Goal: Transaction & Acquisition: Purchase product/service

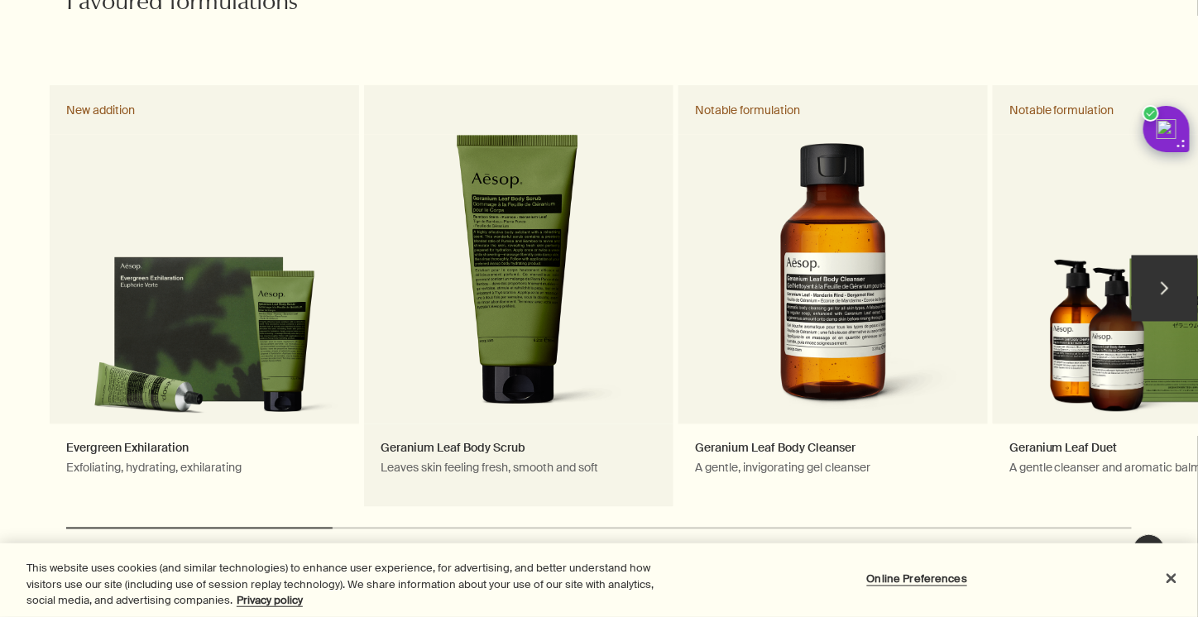
scroll to position [828, 0]
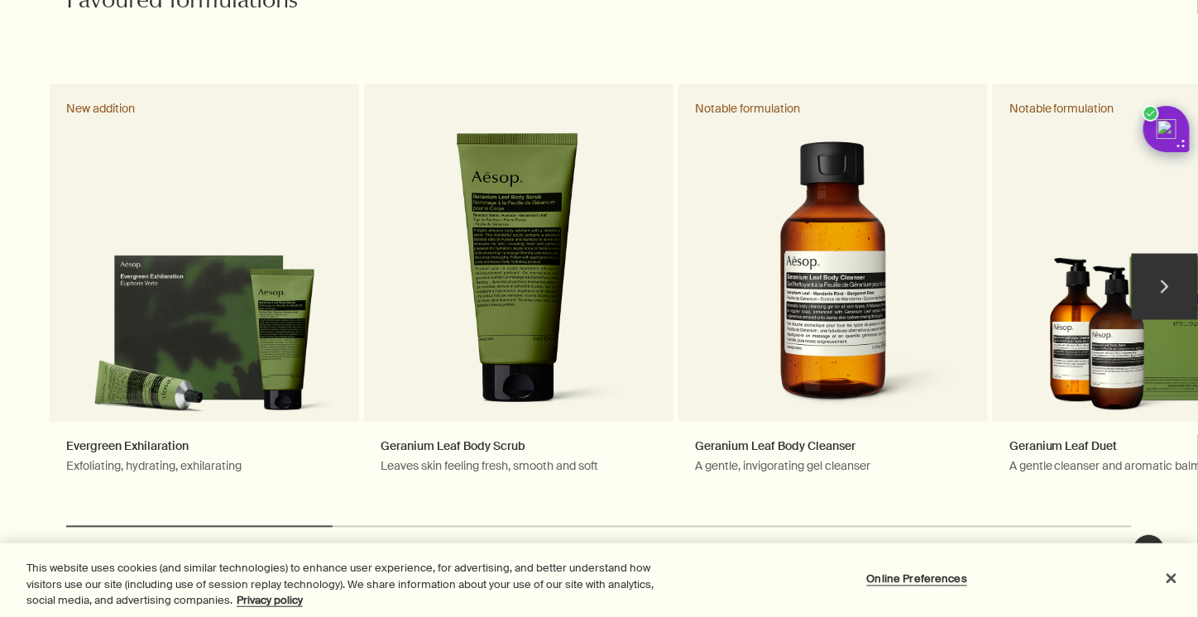
click at [1157, 259] on button "chevron" at bounding box center [1165, 287] width 66 height 66
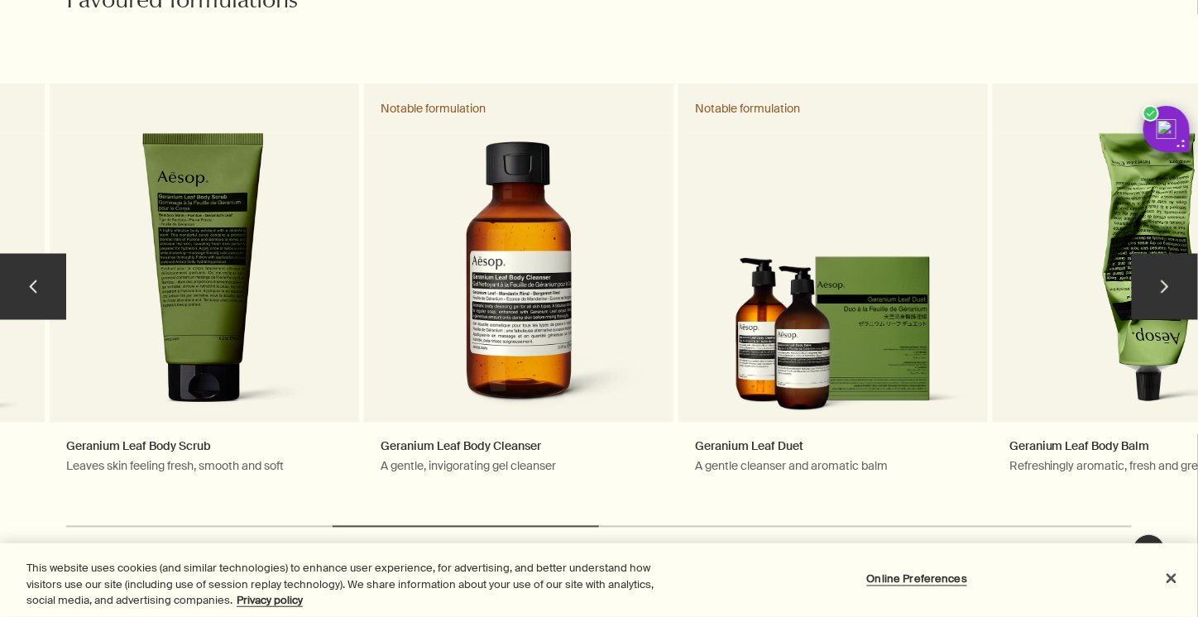
click at [1156, 260] on button "chevron" at bounding box center [1165, 287] width 66 height 66
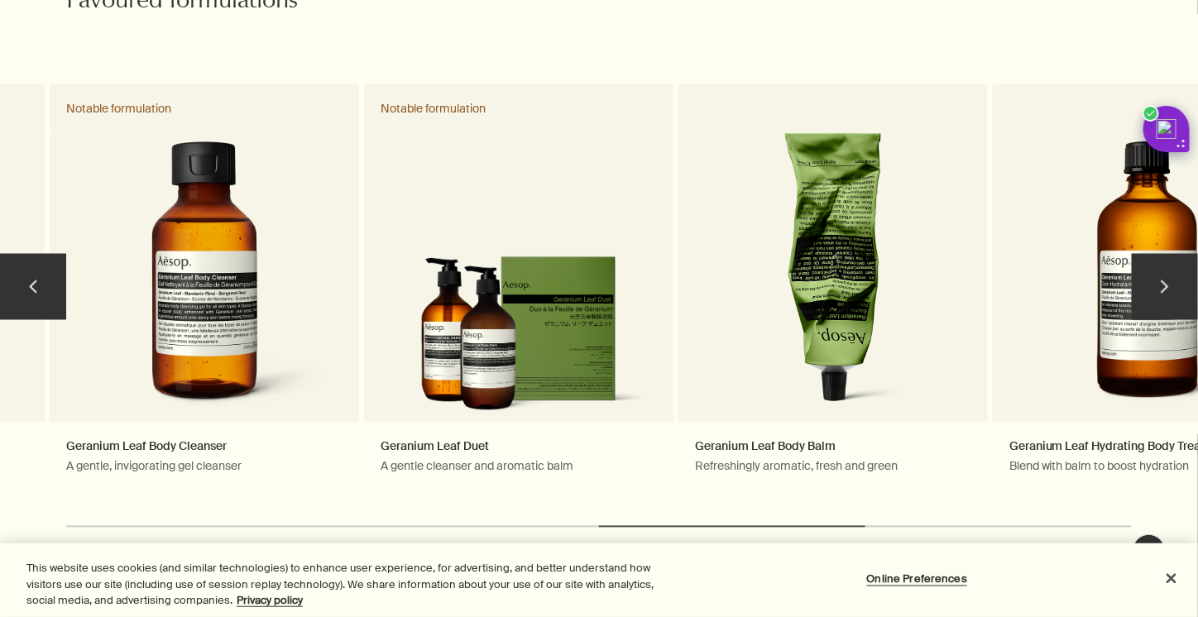
click at [1156, 260] on button "chevron" at bounding box center [1165, 287] width 66 height 66
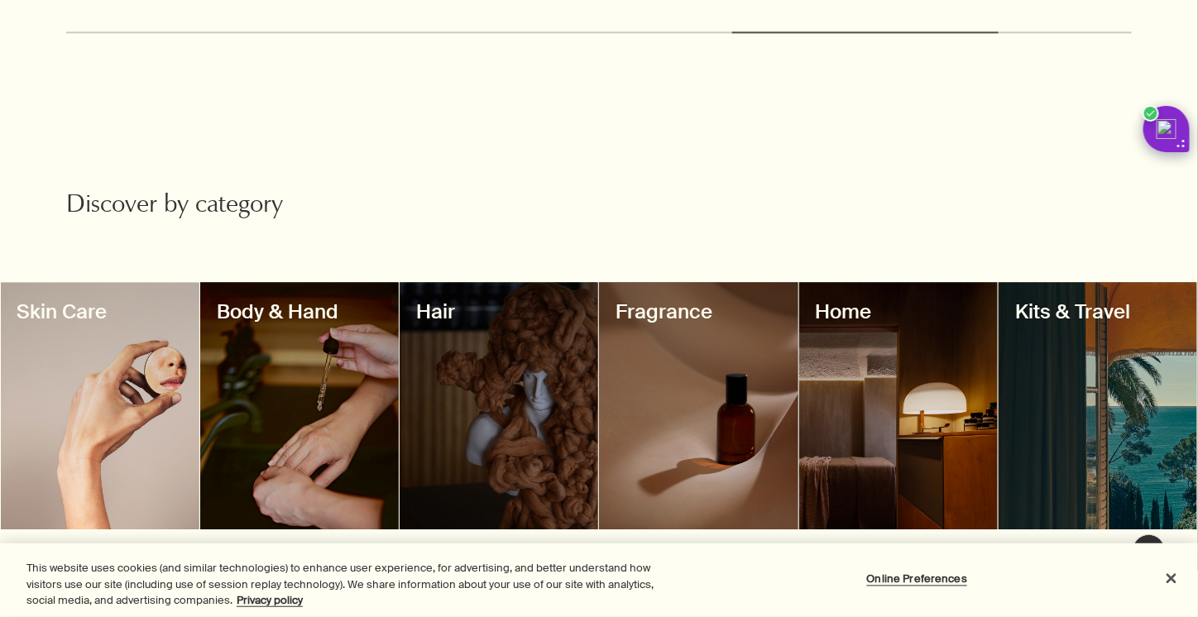
scroll to position [1324, 0]
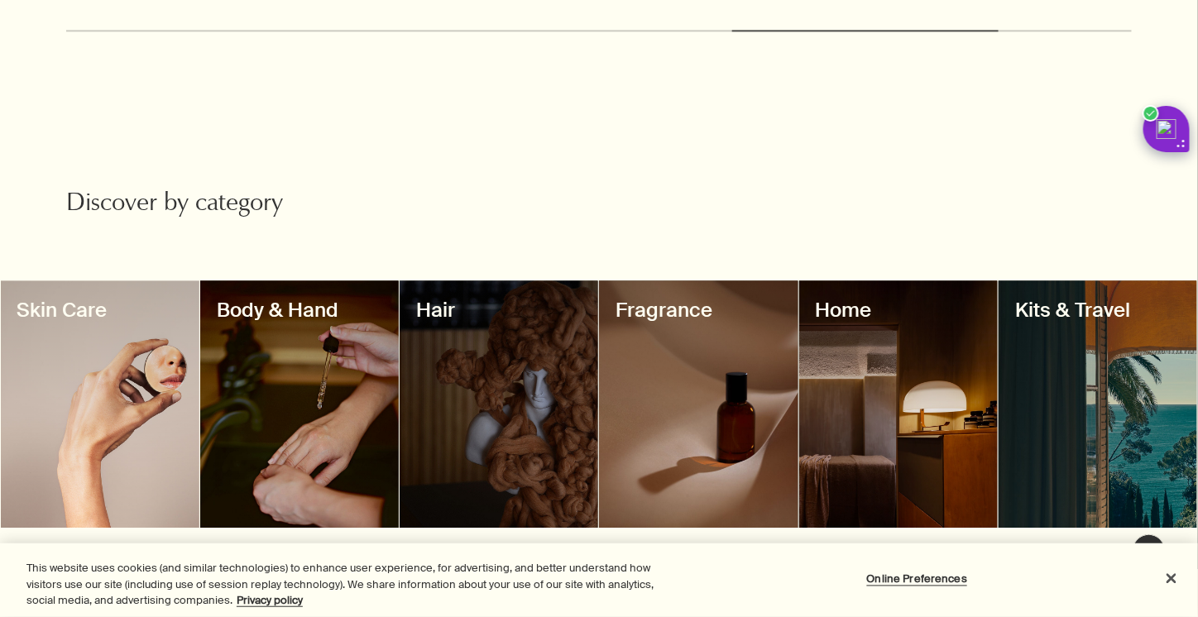
click at [136, 378] on div at bounding box center [100, 404] width 199 height 247
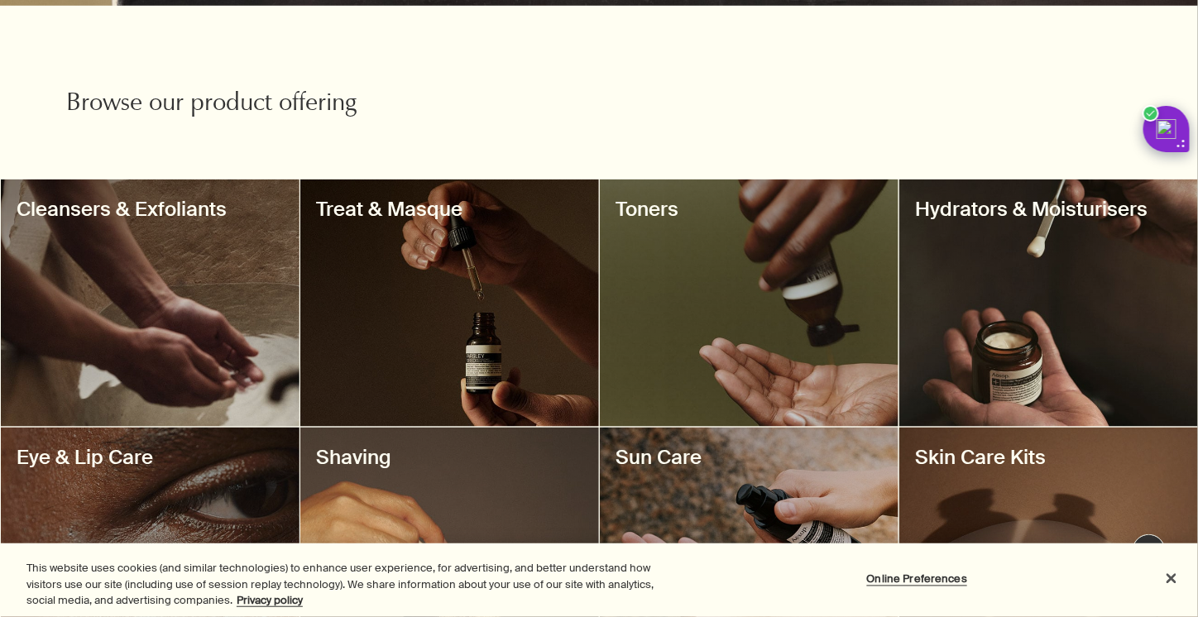
click at [1011, 368] on div at bounding box center [1049, 303] width 299 height 247
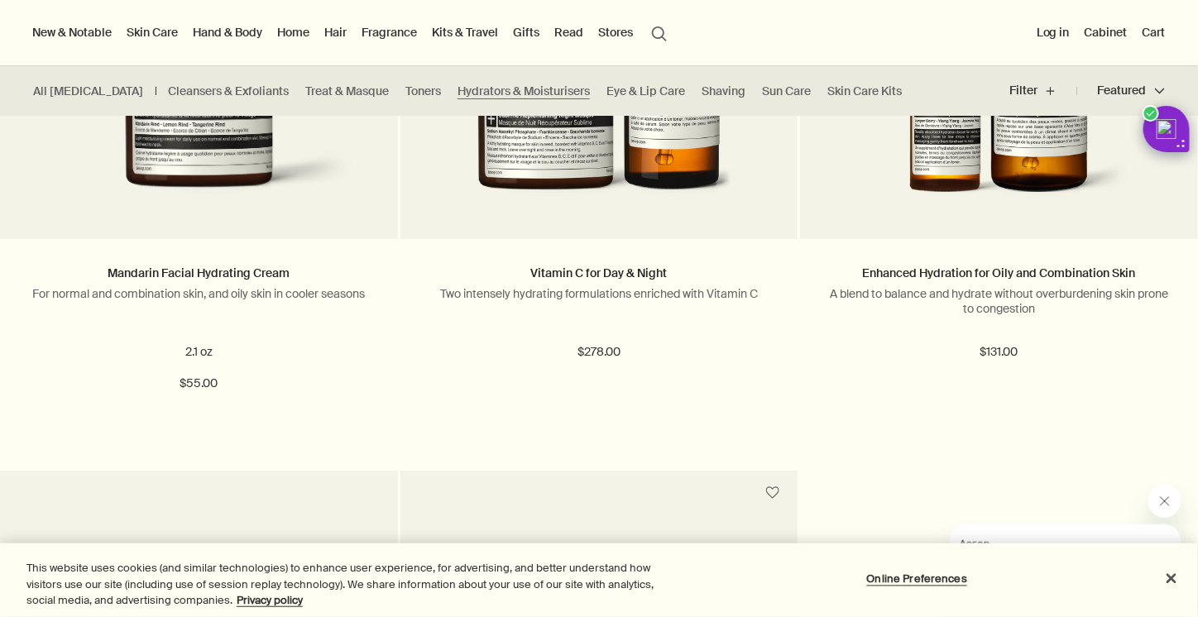
scroll to position [3641, 0]
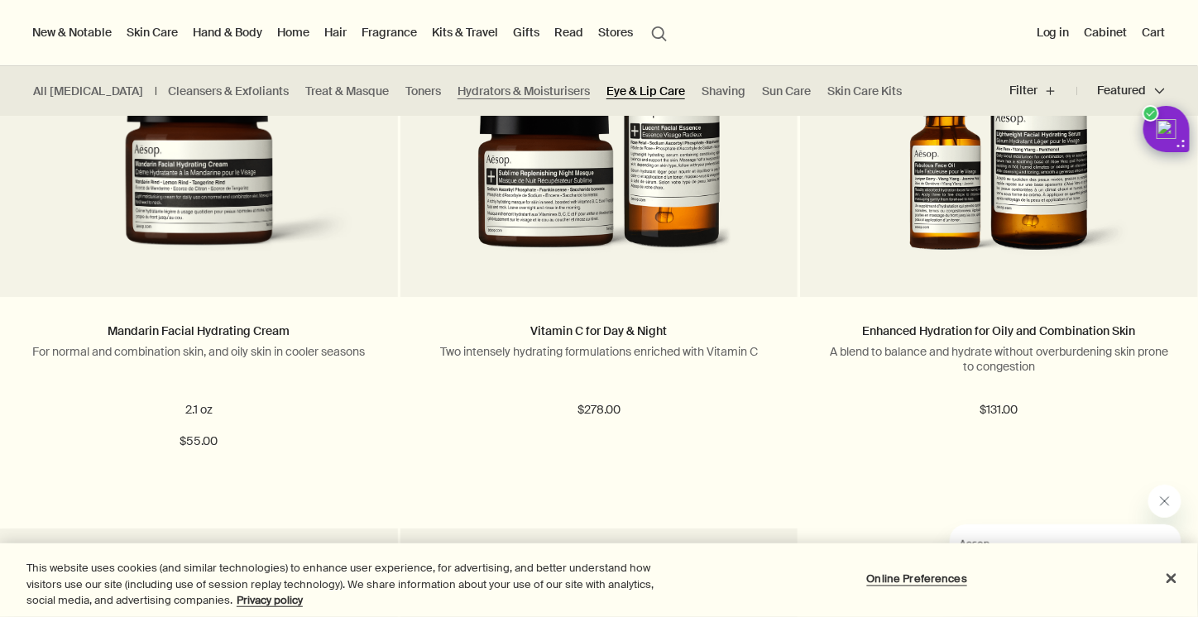
click at [607, 90] on link "Eye & Lip Care" at bounding box center [646, 92] width 79 height 16
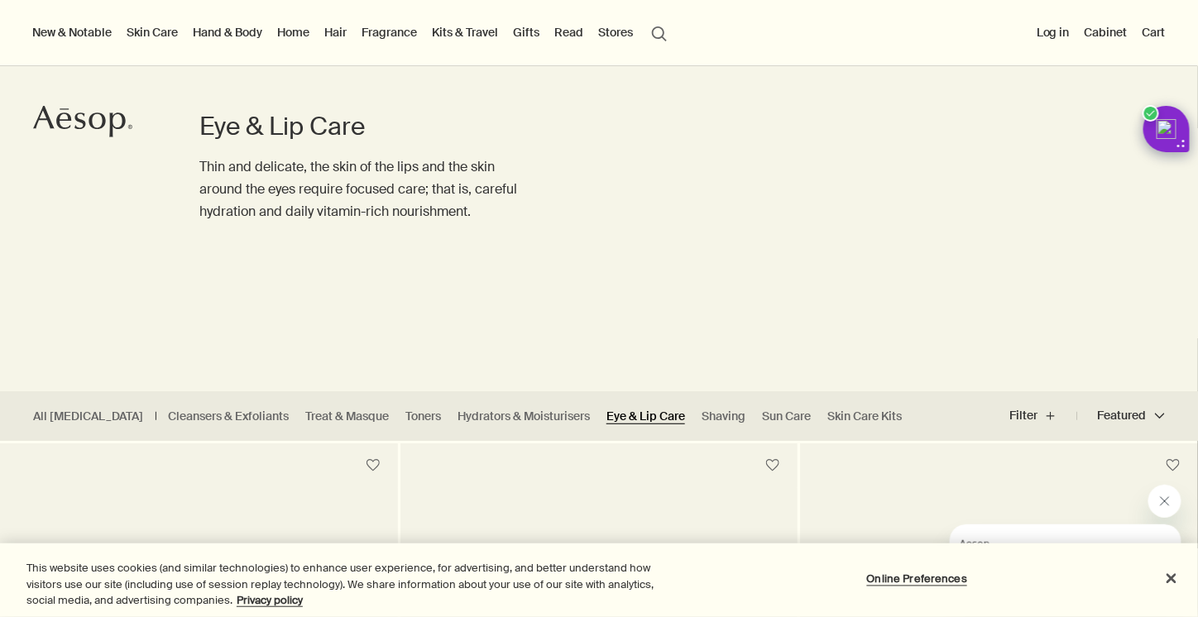
scroll to position [83, 0]
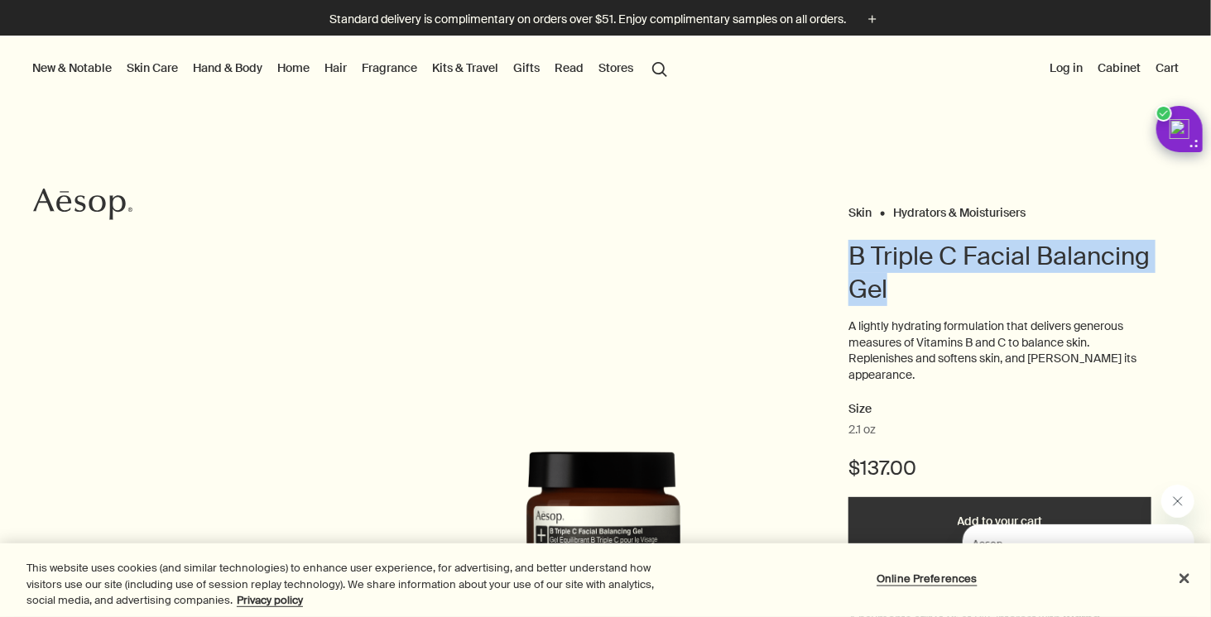
drag, startPoint x: 842, startPoint y: 251, endPoint x: 1061, endPoint y: 303, distance: 225.4
click at [1061, 303] on h1 "B Triple C Facial Balancing Gel" at bounding box center [999, 273] width 303 height 66
copy h1 "B Triple C Facial Balancing Gel"
click at [588, 503] on img "B Triple C Facial Balancing Gel" at bounding box center [613, 548] width 364 height 193
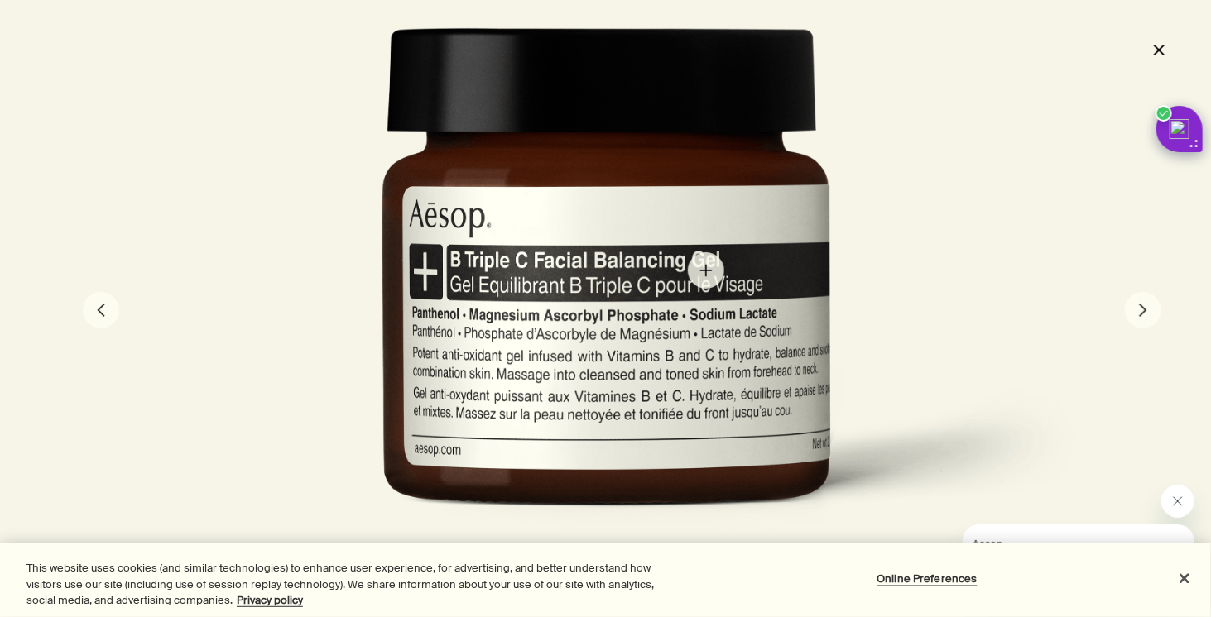
drag, startPoint x: 706, startPoint y: 271, endPoint x: 600, endPoint y: 279, distance: 106.3
click at [600, 279] on div at bounding box center [605, 308] width 1061 height 563
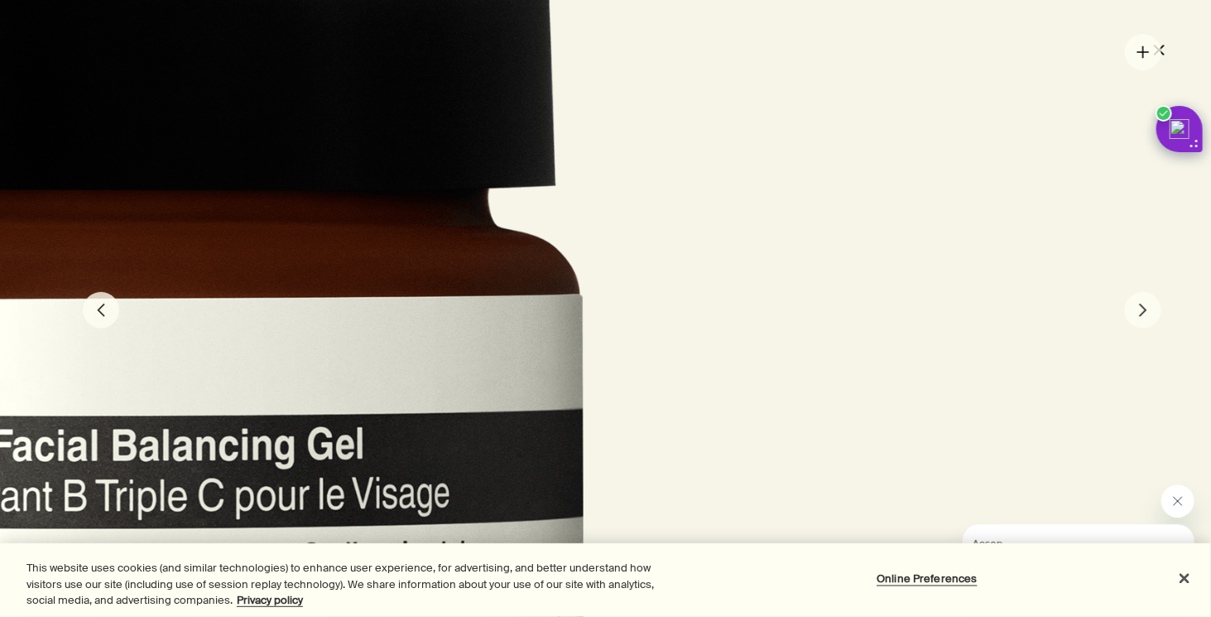
click at [1154, 51] on button "close" at bounding box center [1159, 50] width 20 height 28
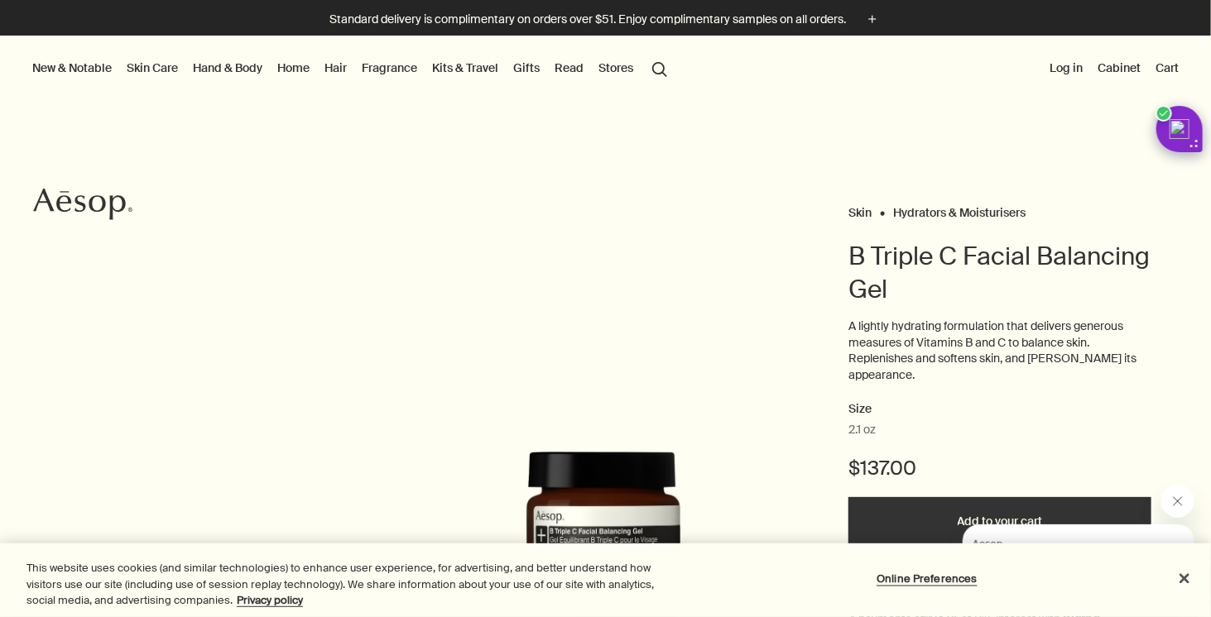
scroll to position [248, 0]
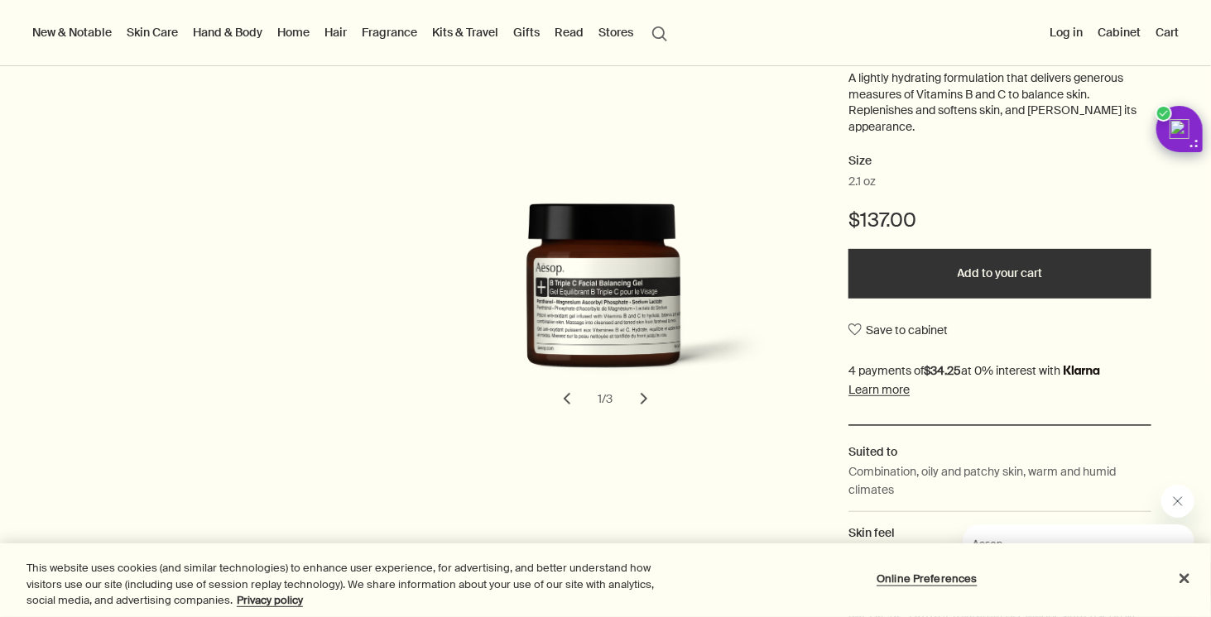
click at [1004, 275] on button "Add to your cart" at bounding box center [999, 274] width 303 height 50
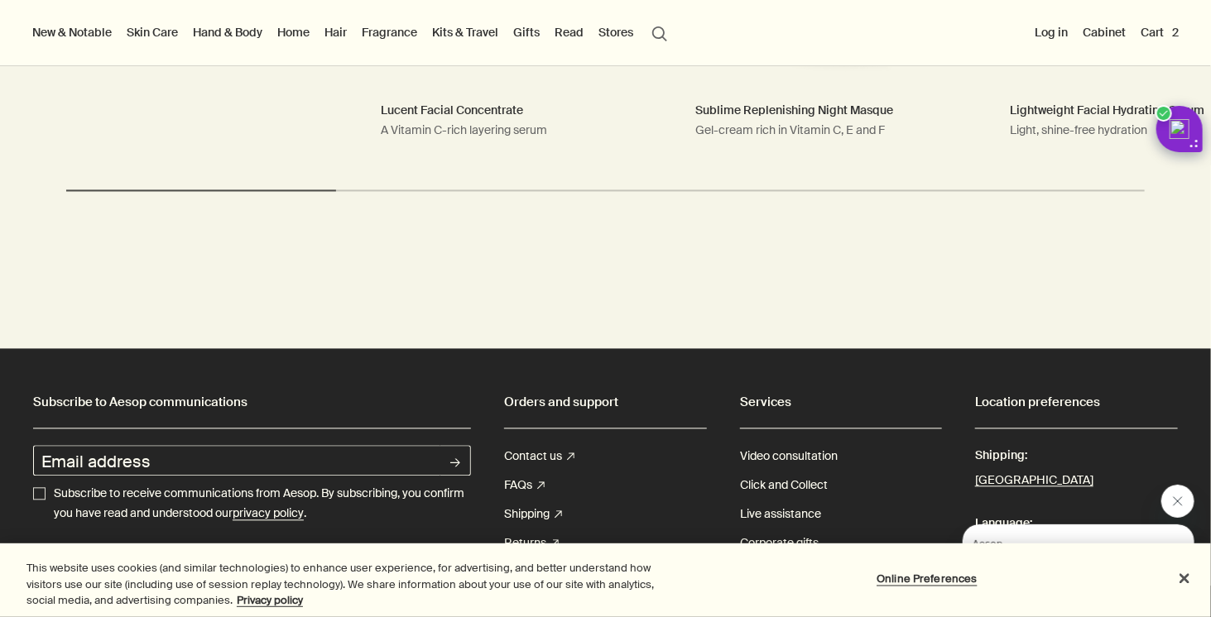
scroll to position [4303, 0]
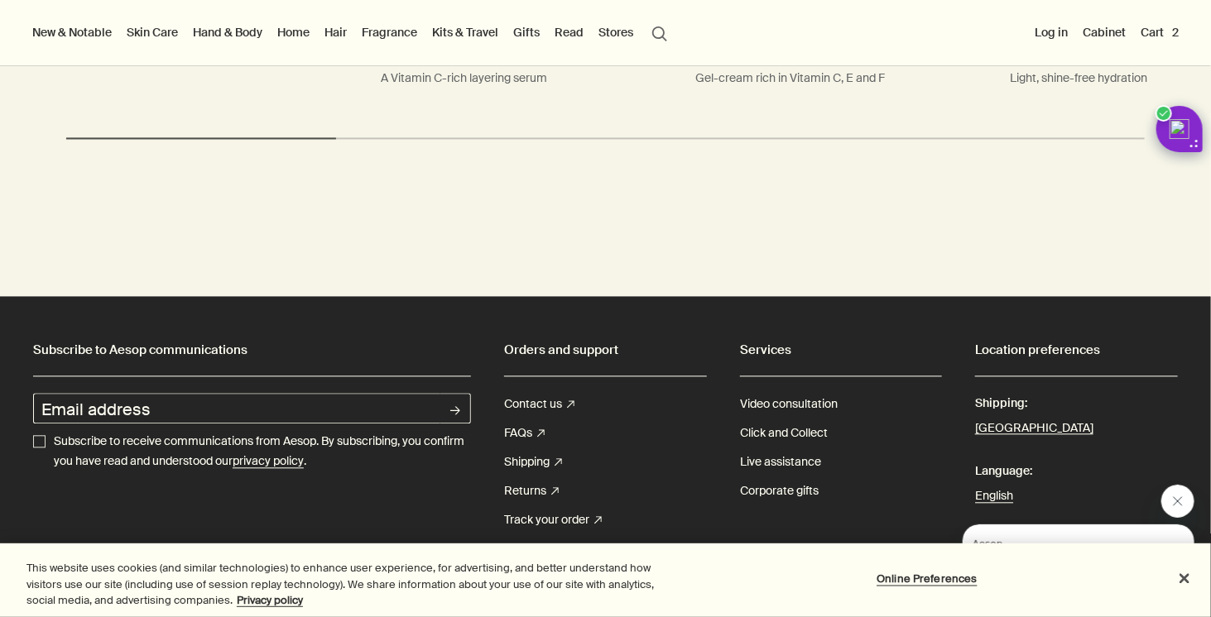
drag, startPoint x: 1183, startPoint y: 517, endPoint x: 22, endPoint y: 31, distance: 1259.7
click at [1183, 517] on div at bounding box center [1058, 543] width 271 height 116
click at [1183, 501] on button "Close message from Aesop" at bounding box center [1176, 500] width 33 height 33
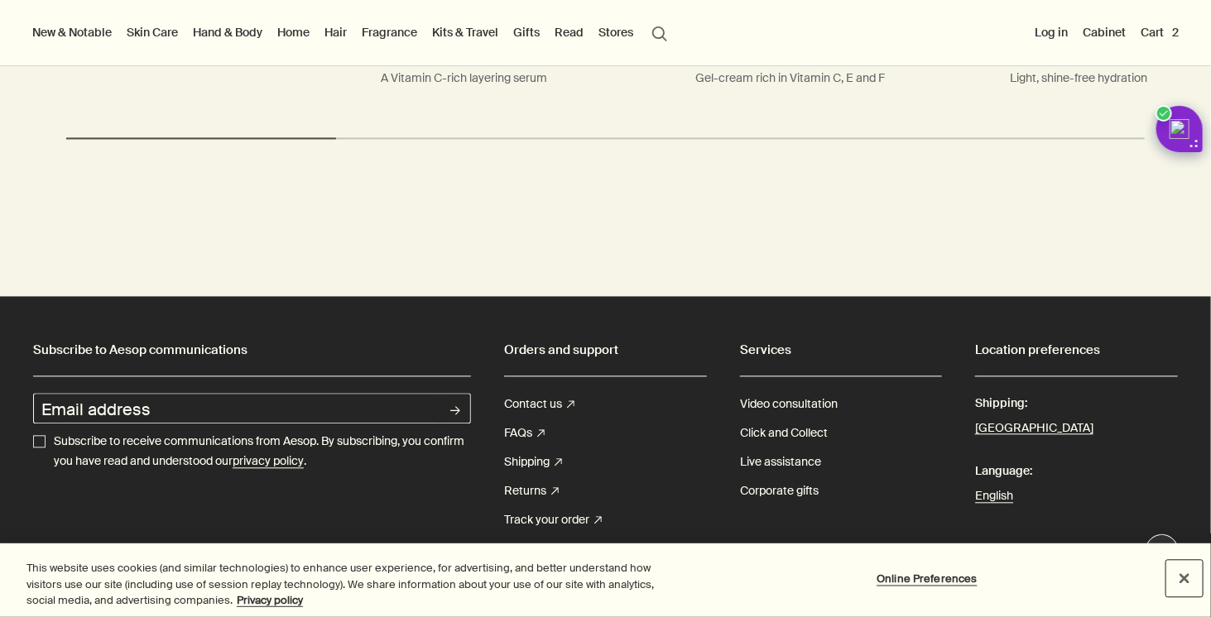
click at [1182, 576] on button "Close" at bounding box center [1184, 578] width 36 height 36
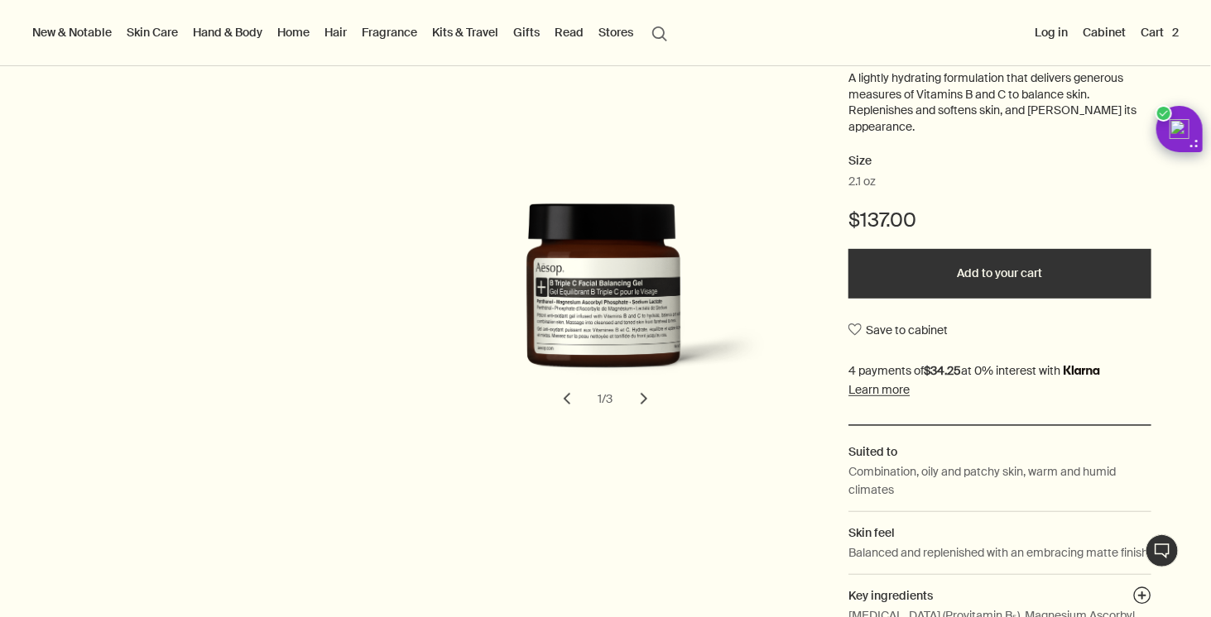
scroll to position [0, 0]
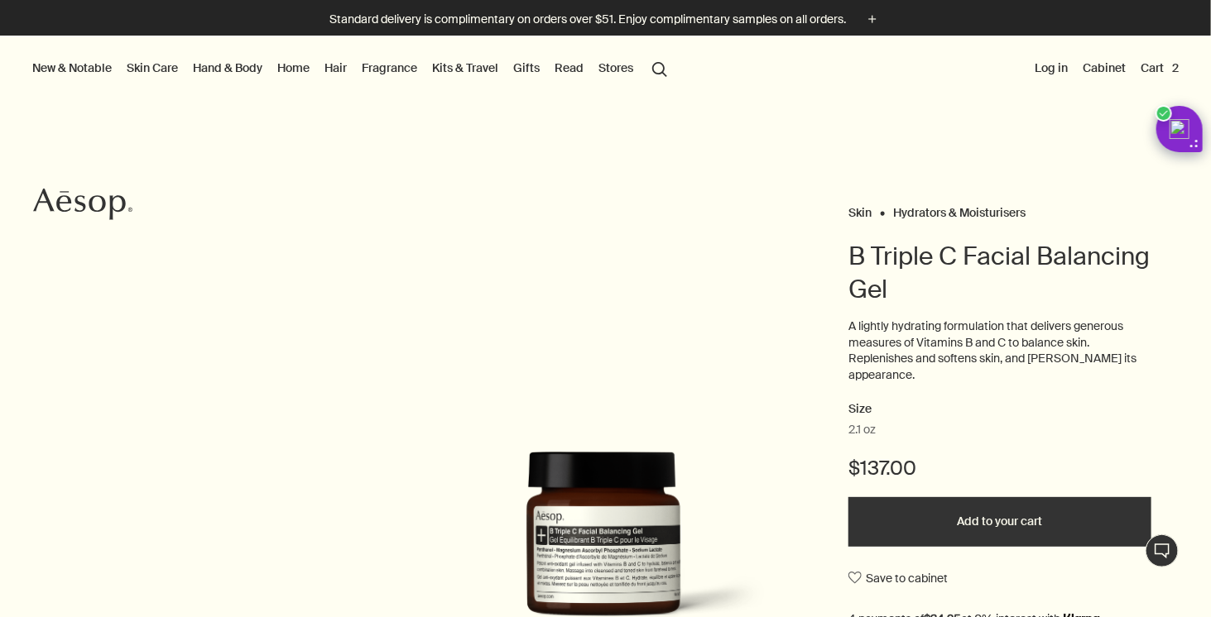
click at [616, 67] on button "Stores" at bounding box center [615, 68] width 41 height 22
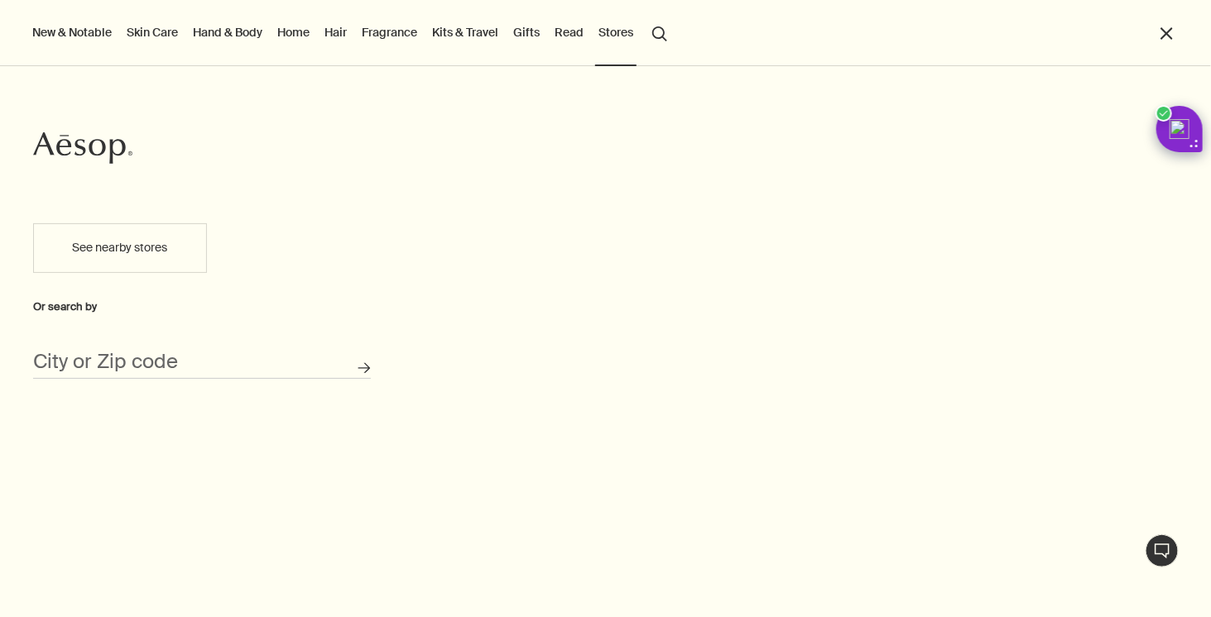
click at [118, 352] on div "City or Zip code" at bounding box center [202, 356] width 338 height 46
click at [114, 363] on input "City or Zip code" at bounding box center [202, 366] width 338 height 26
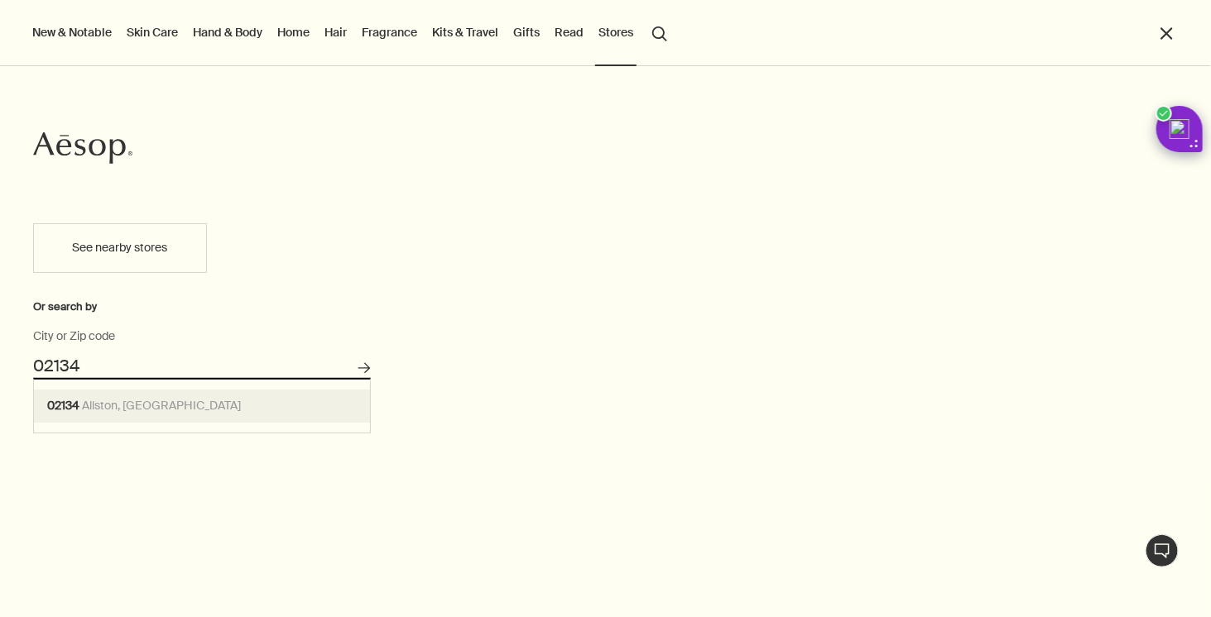
type input "Allston, MA 02134"
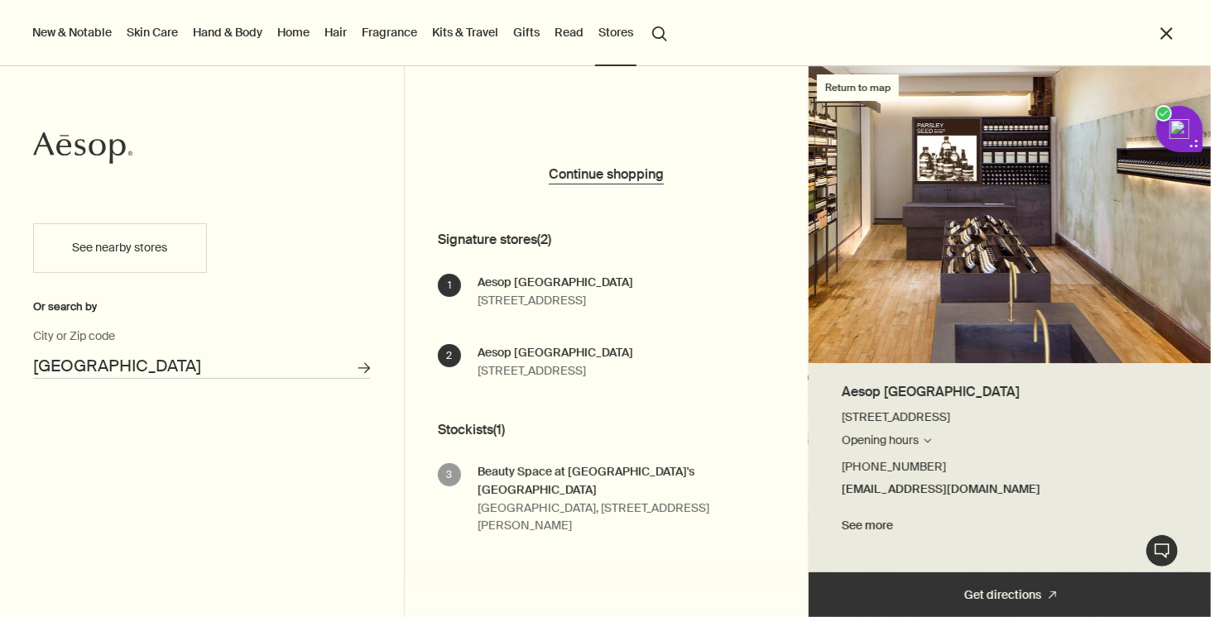
click at [554, 296] on div "Aesop Harvard Square 49 Brattle Street Cambridge, MA 02138 Opening hours Search…" at bounding box center [556, 292] width 156 height 37
click at [622, 296] on div "Aesop Harvard Square 49 Brattle Street Cambridge, MA 02138 Opening hours Search…" at bounding box center [556, 292] width 156 height 37
click at [871, 530] on link "See more" at bounding box center [1010, 526] width 337 height 20
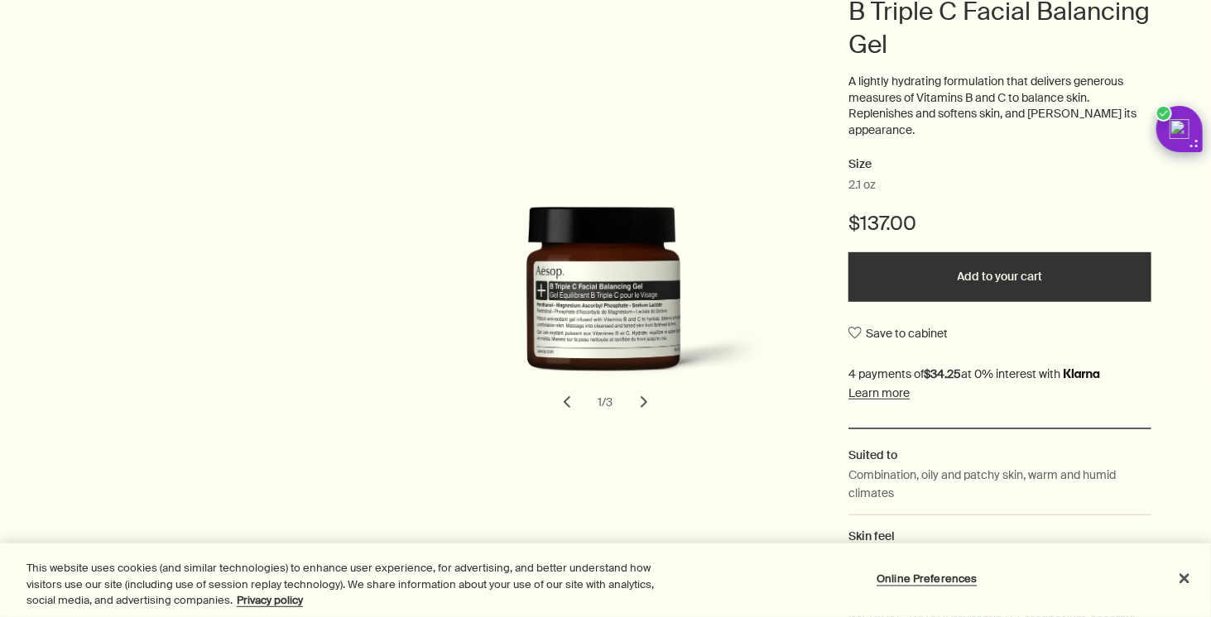
scroll to position [248, 0]
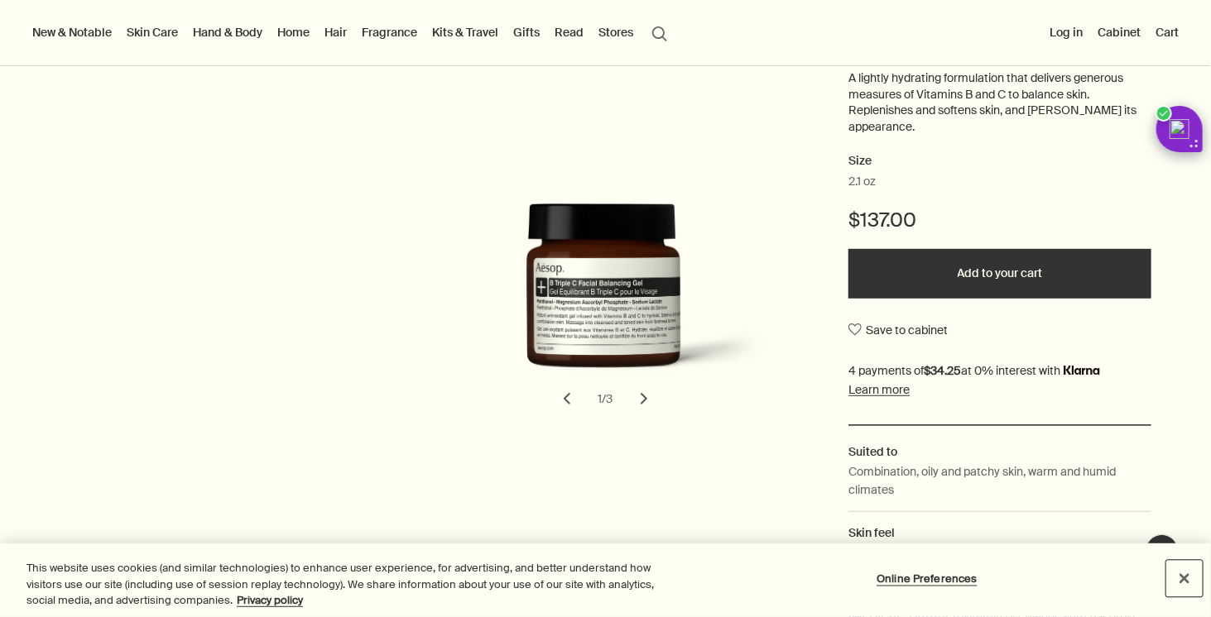
click at [1183, 575] on button "Close" at bounding box center [1184, 578] width 36 height 36
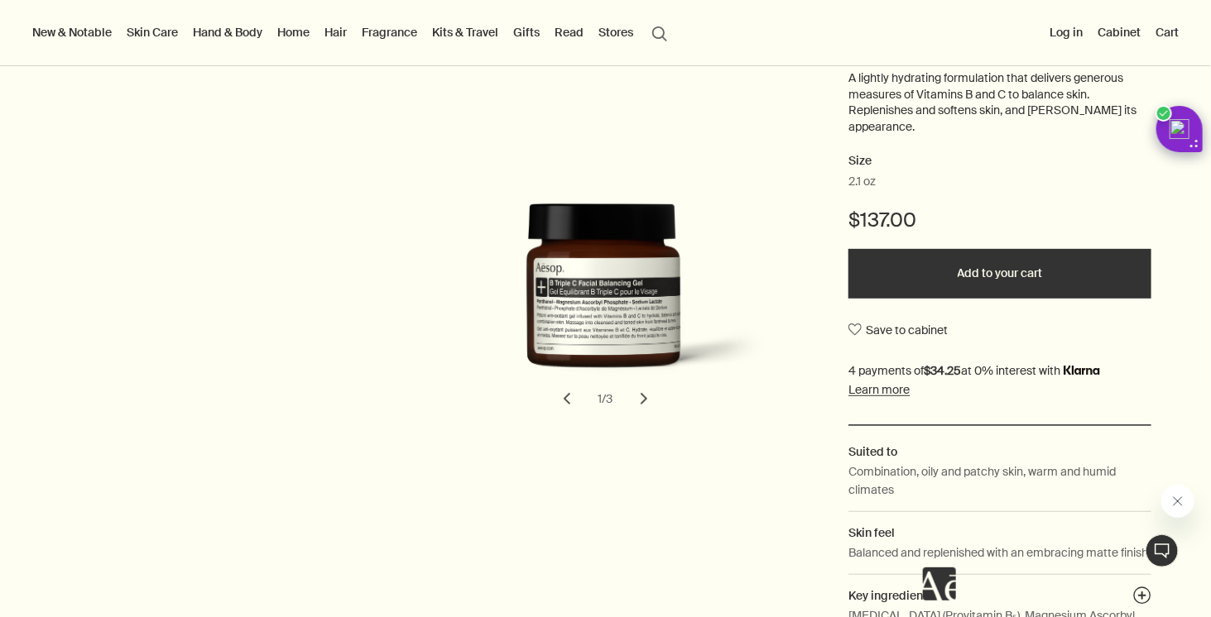
scroll to position [0, 0]
drag, startPoint x: 841, startPoint y: 219, endPoint x: 952, endPoint y: 215, distance: 111.0
click at [952, 215] on div "$137.00" at bounding box center [999, 228] width 303 height 42
copy span "$137.00"
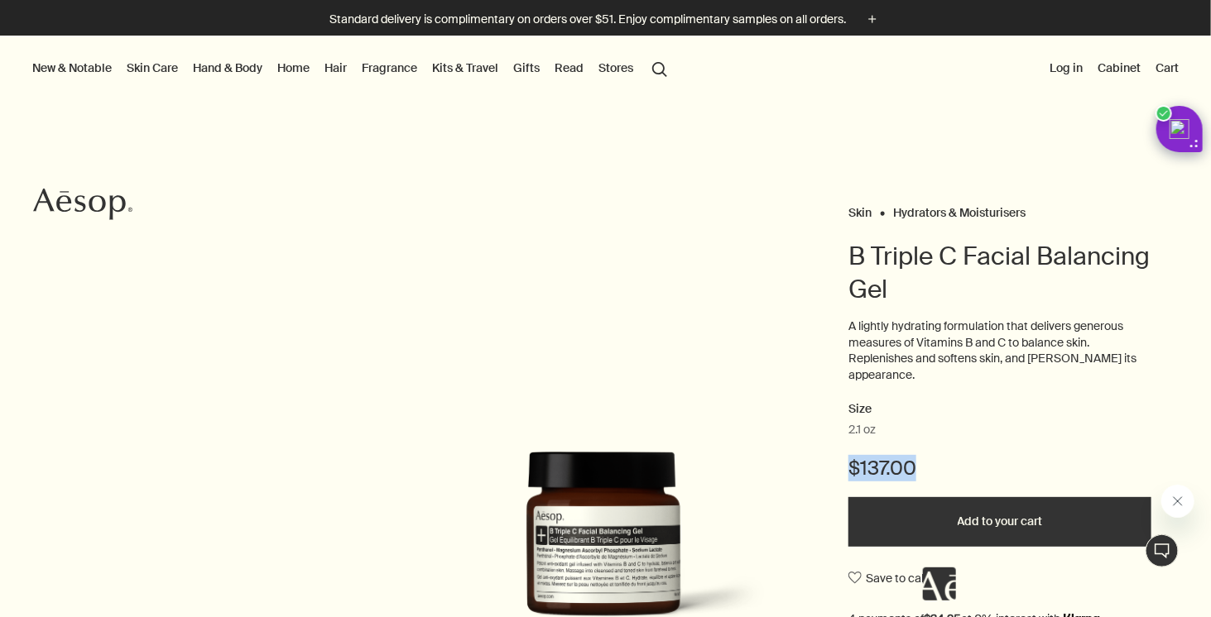
click at [392, 60] on link "Fragrance" at bounding box center [389, 68] width 62 height 22
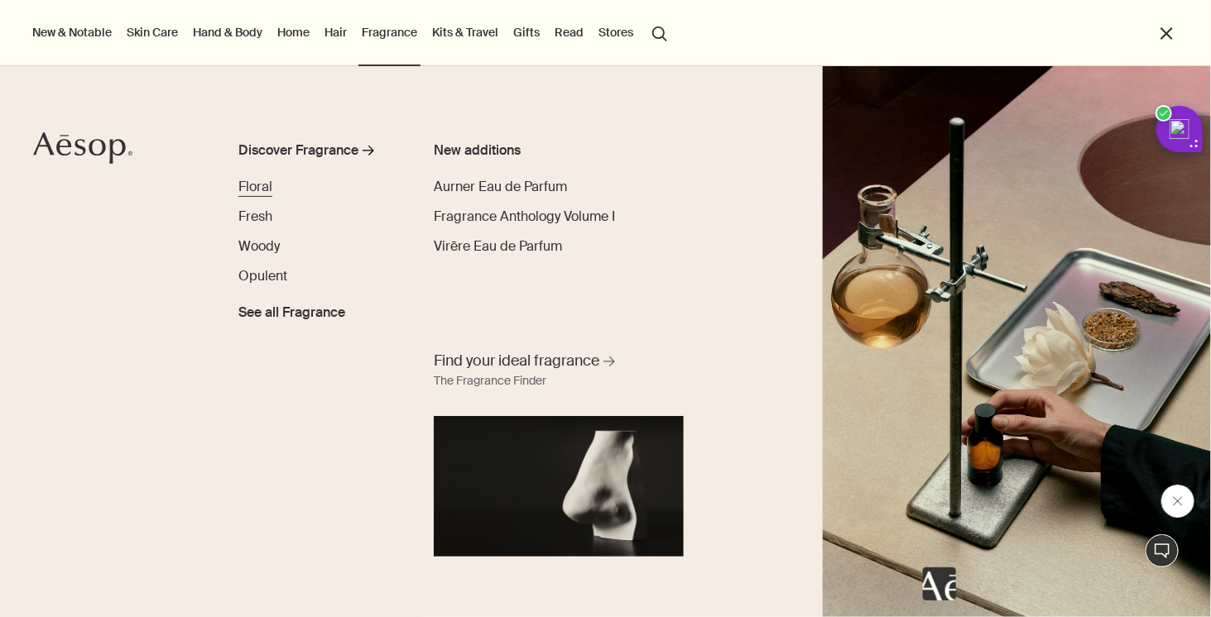
click at [250, 186] on span "Floral" at bounding box center [255, 186] width 34 height 17
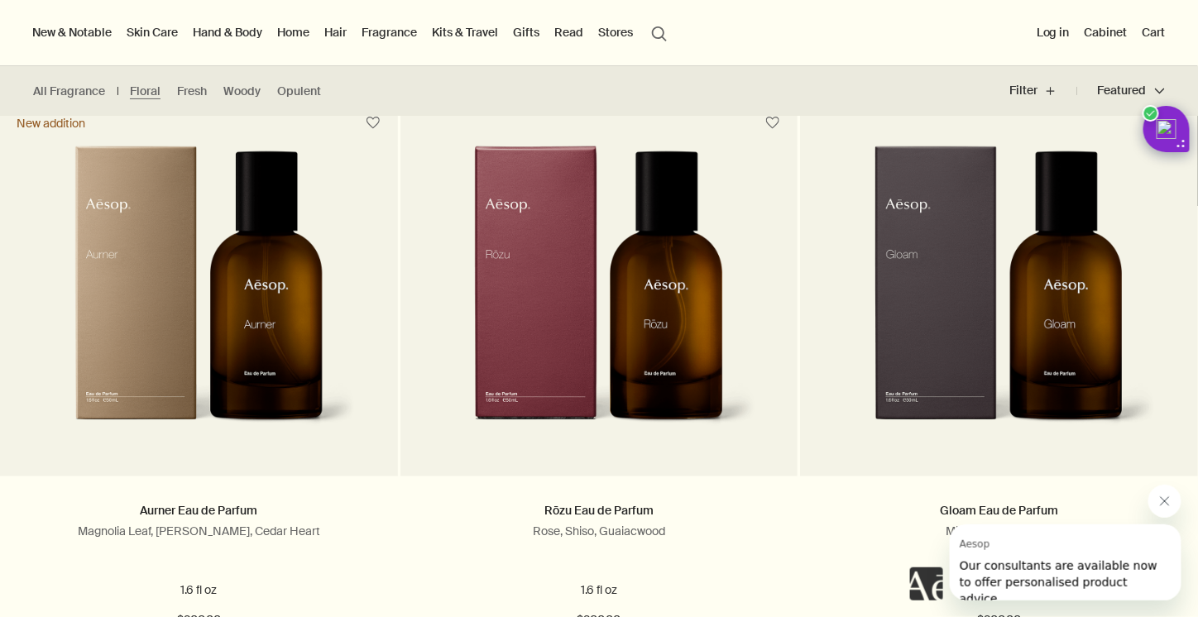
scroll to position [414, 0]
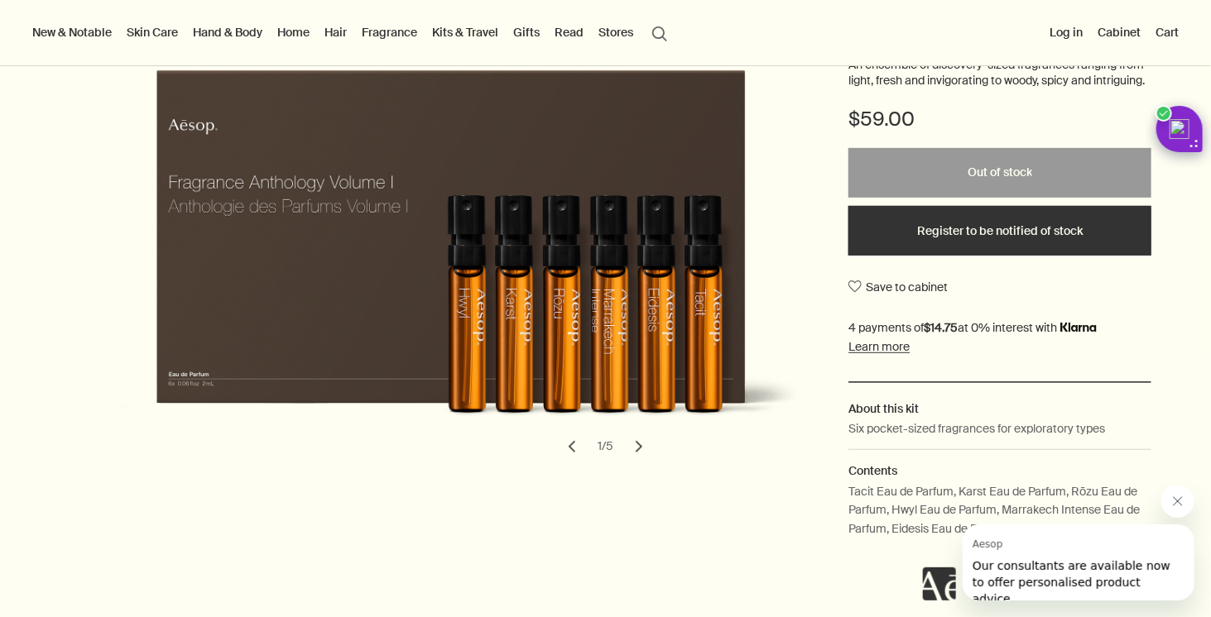
scroll to position [331, 0]
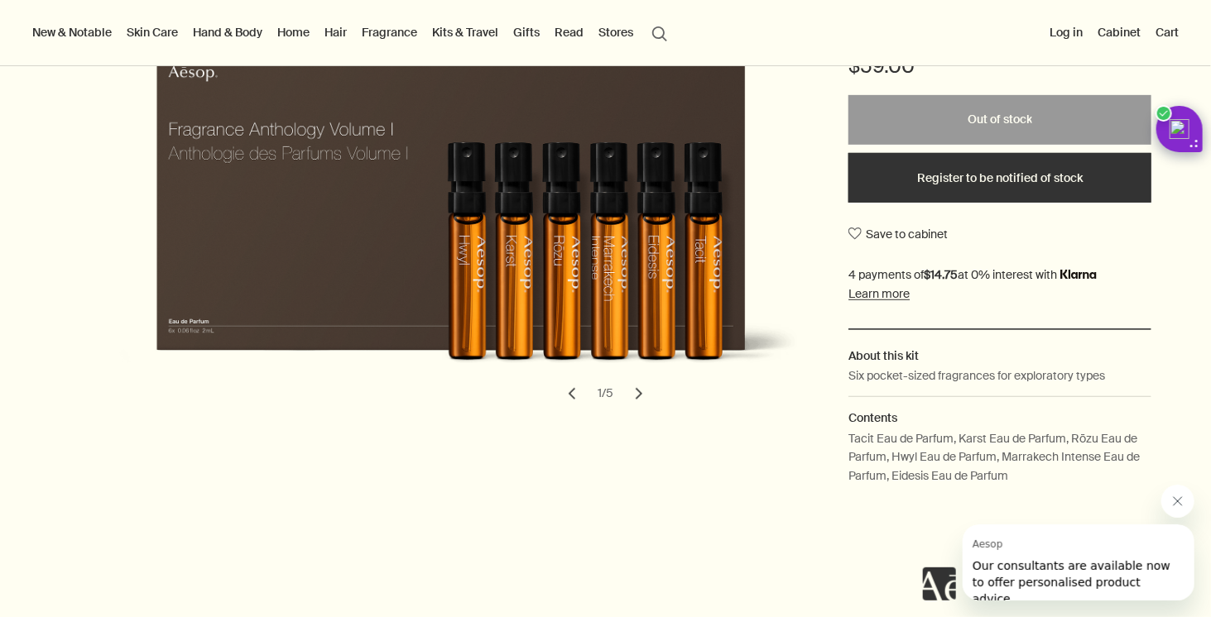
click at [629, 408] on button "chevron" at bounding box center [639, 394] width 36 height 36
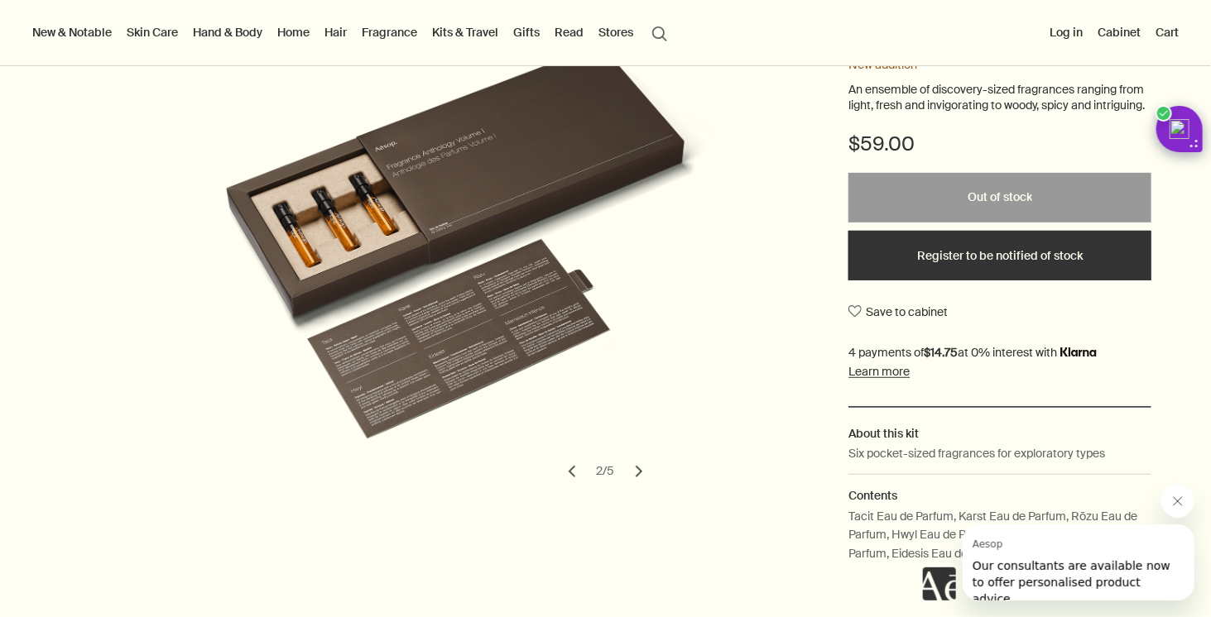
scroll to position [248, 0]
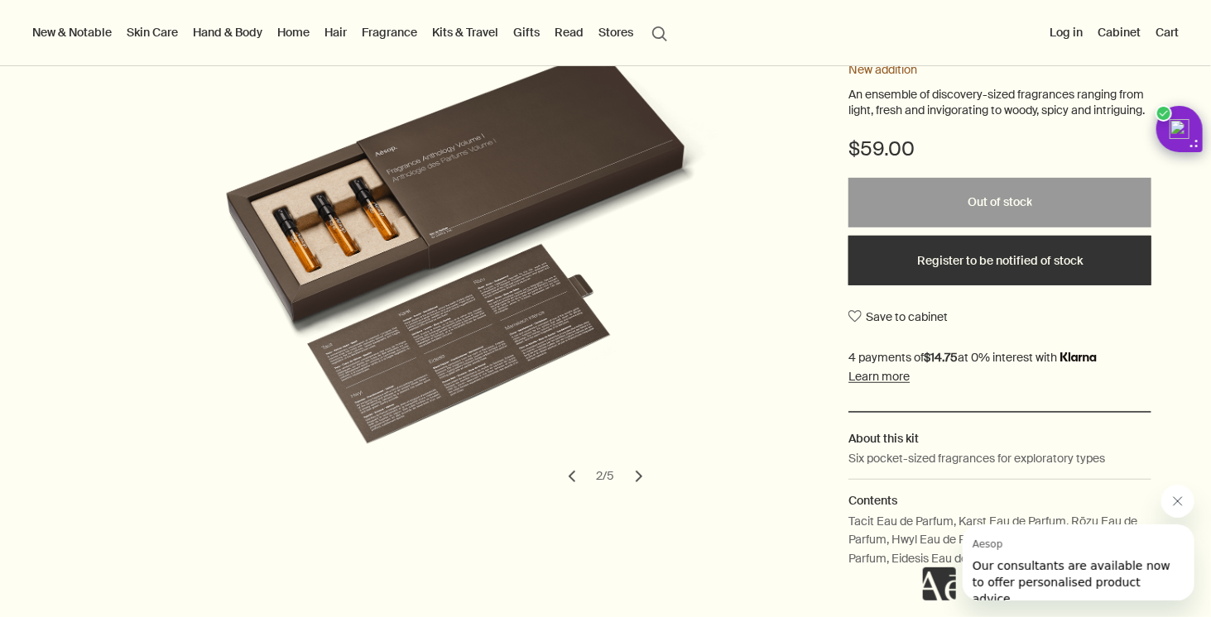
click at [631, 489] on button "chevron" at bounding box center [639, 476] width 36 height 36
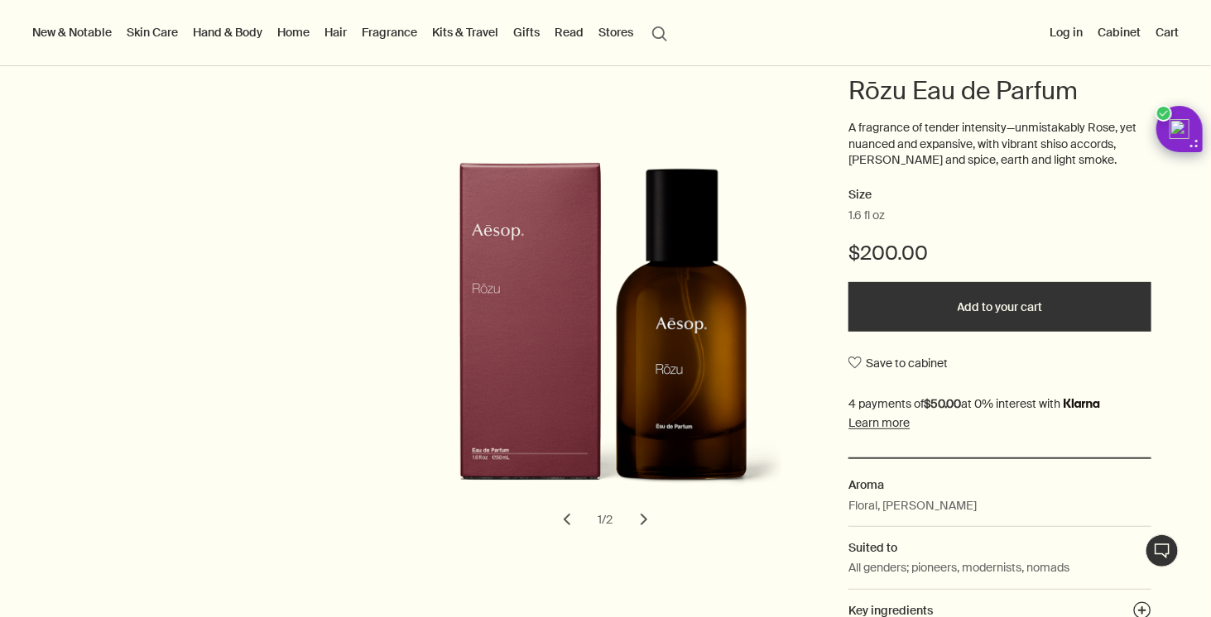
scroll to position [248, 0]
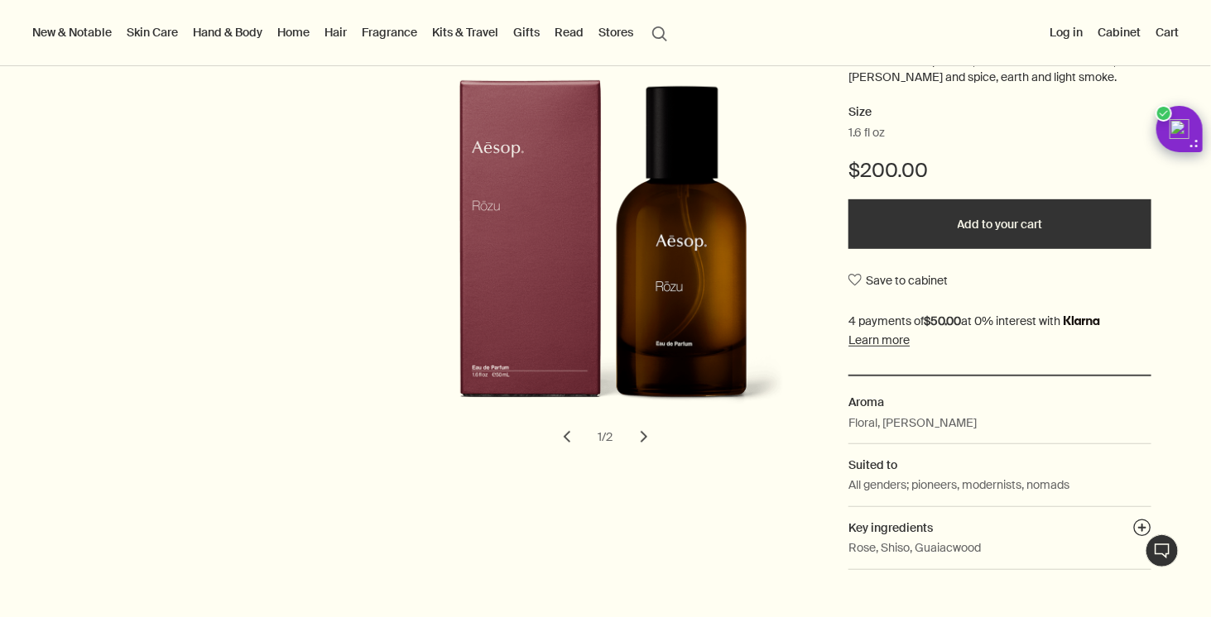
click at [887, 214] on button "Add to your cart" at bounding box center [999, 224] width 303 height 50
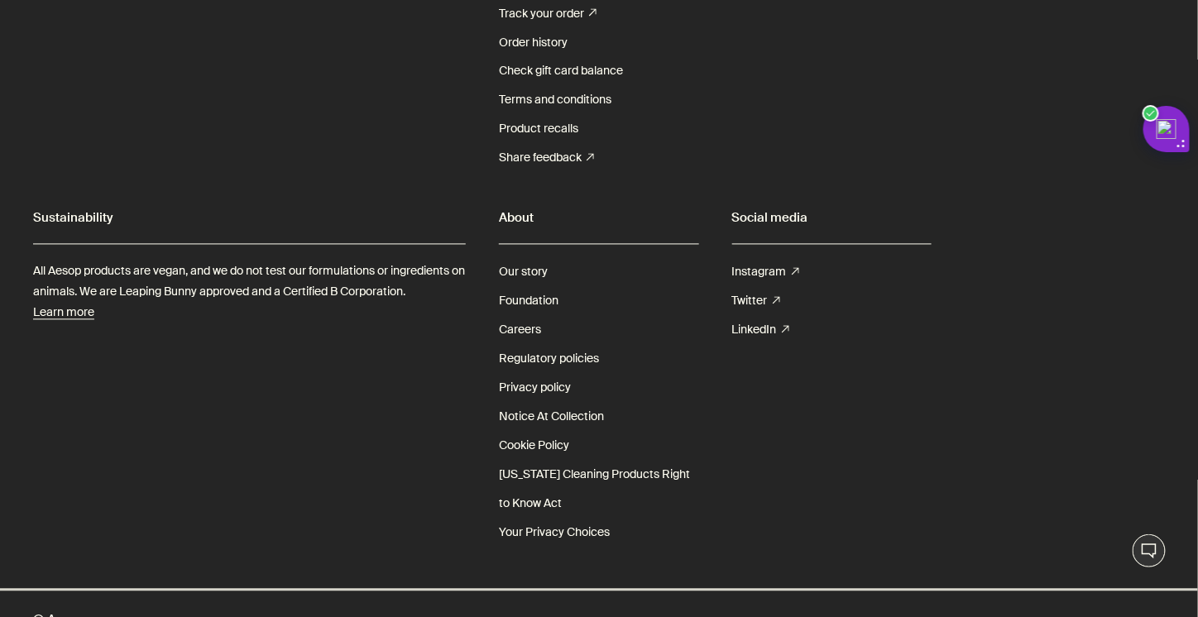
scroll to position [3105, 0]
